Goal: Transaction & Acquisition: Purchase product/service

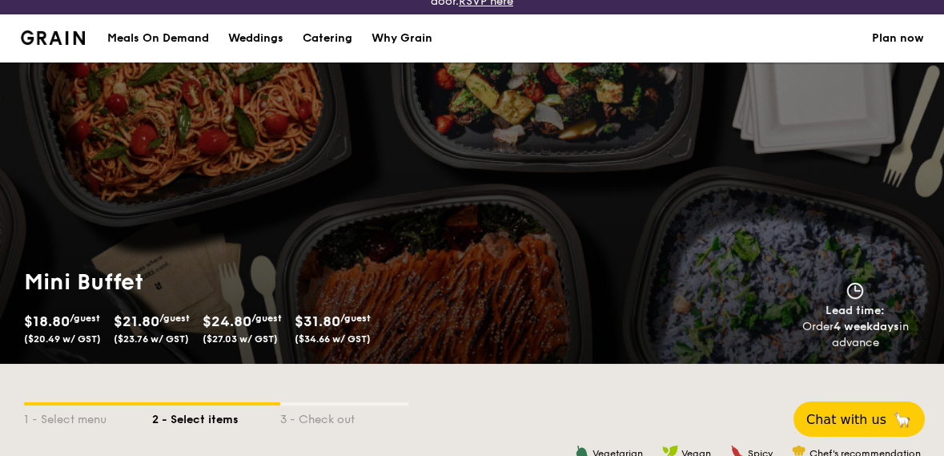
scroll to position [72, 0]
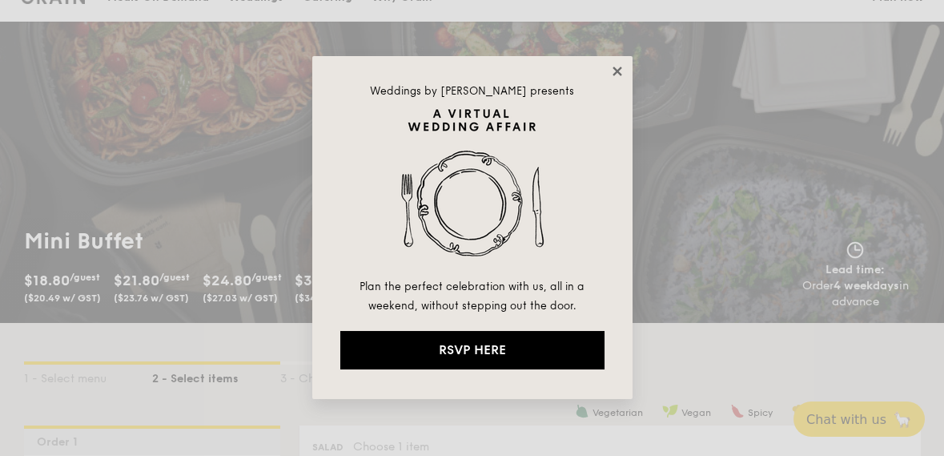
click at [616, 73] on icon at bounding box center [616, 70] width 9 height 9
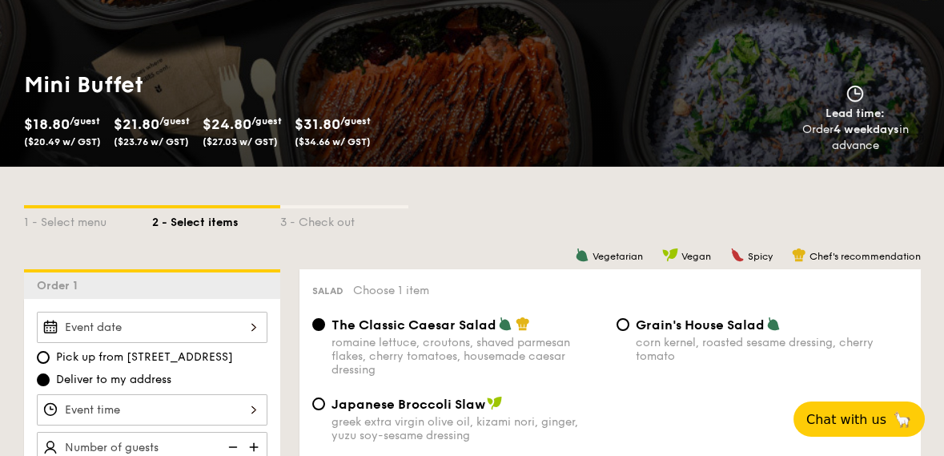
scroll to position [230, 0]
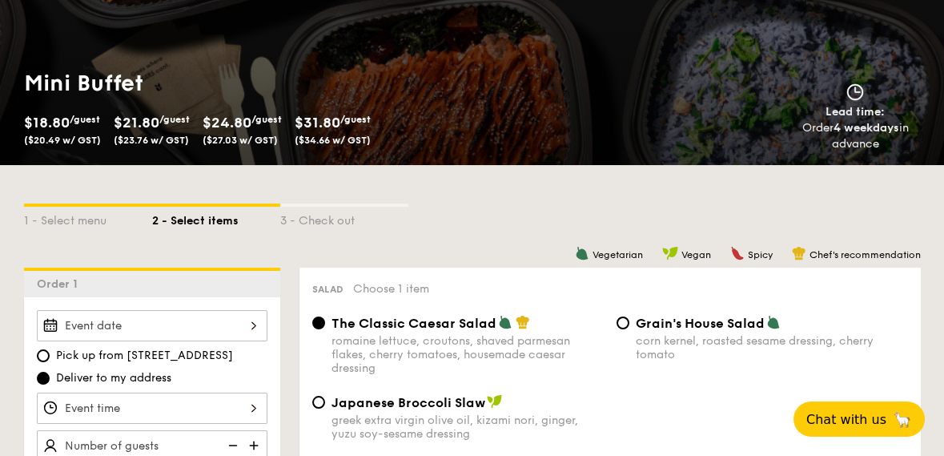
click at [234, 327] on div at bounding box center [152, 325] width 231 height 31
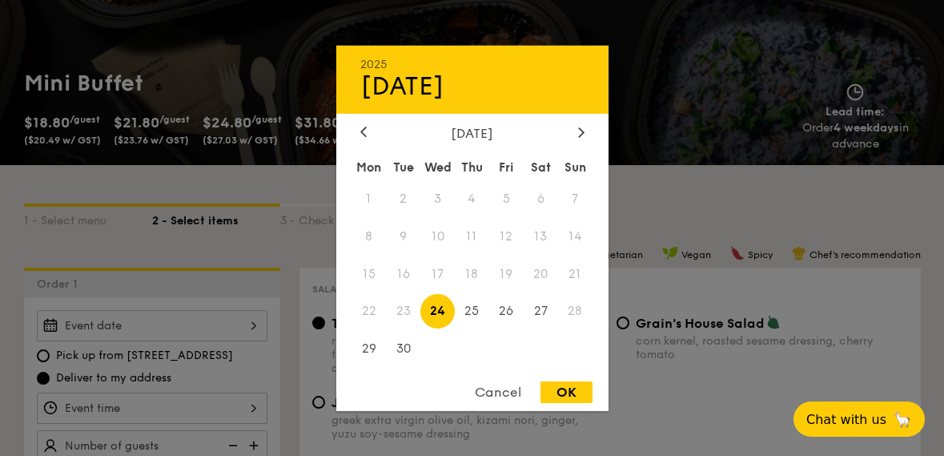
click at [405, 328] on span "23" at bounding box center [403, 311] width 34 height 34
click at [578, 137] on icon at bounding box center [581, 132] width 6 height 10
click at [856, 415] on div at bounding box center [472, 228] width 944 height 456
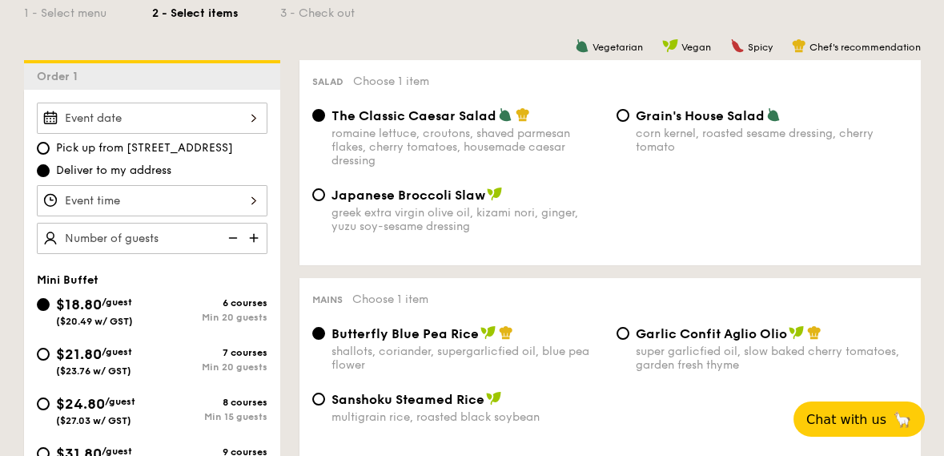
scroll to position [437, 0]
click at [41, 455] on input "$31.80 /guest ($34.66 w/ GST) 9 courses Min 10 guests" at bounding box center [43, 453] width 13 height 13
radio input "true"
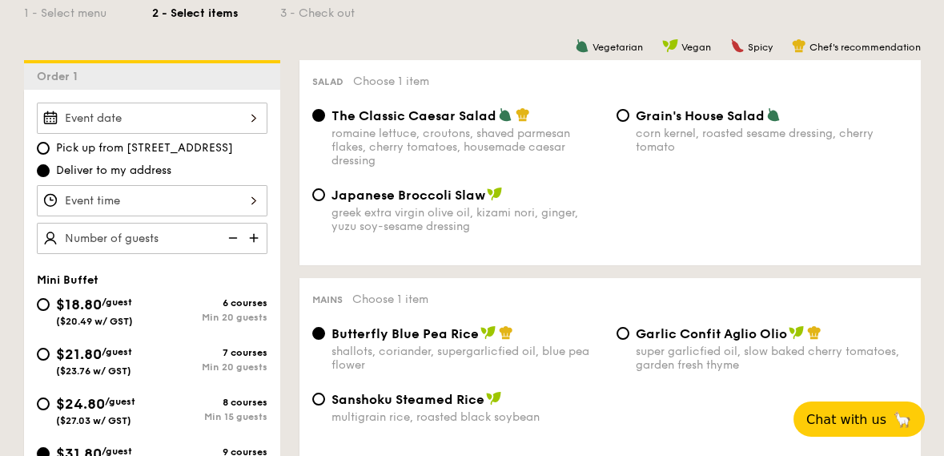
radio input "false"
radio input "true"
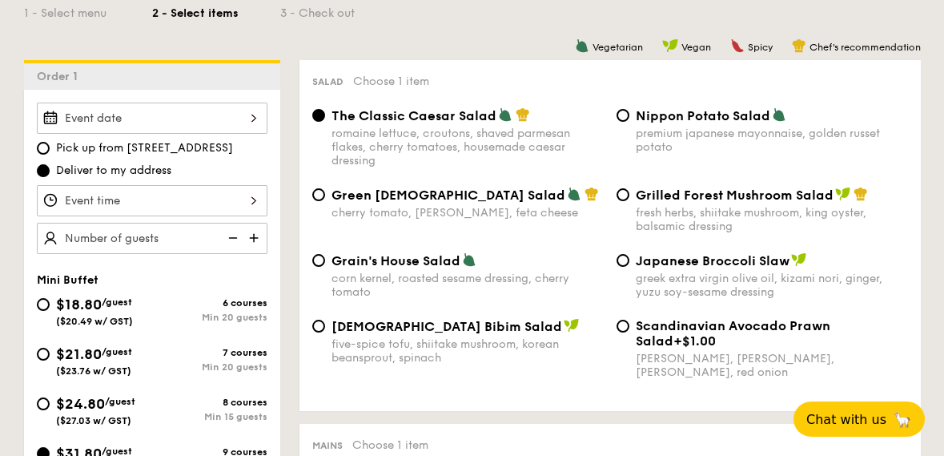
click at [252, 122] on div at bounding box center [152, 117] width 231 height 31
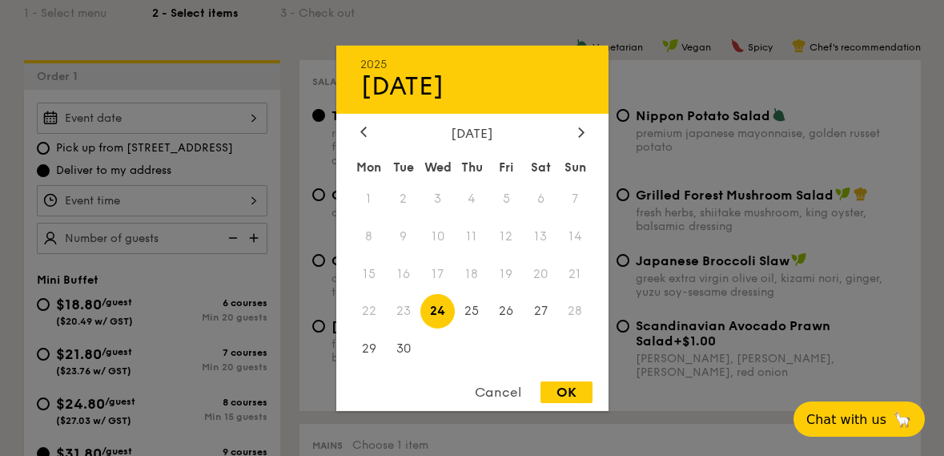
click at [884, 102] on div at bounding box center [472, 228] width 944 height 456
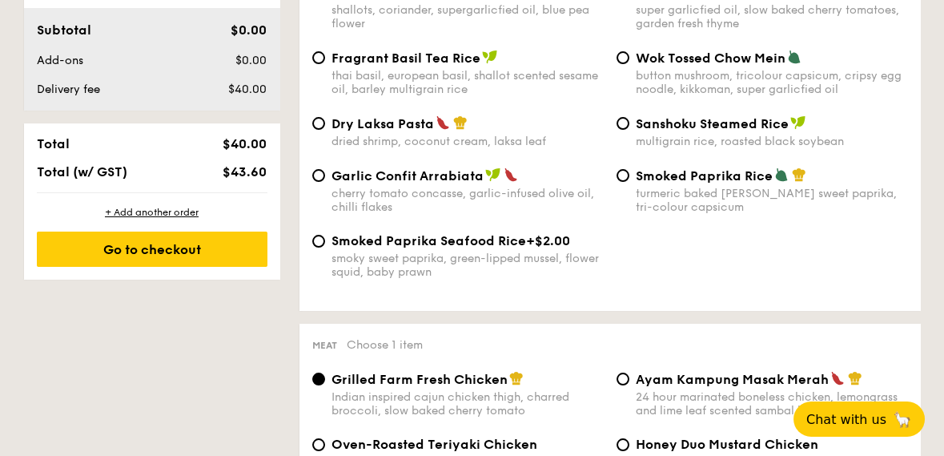
scroll to position [926, 0]
